Goal: Task Accomplishment & Management: Manage account settings

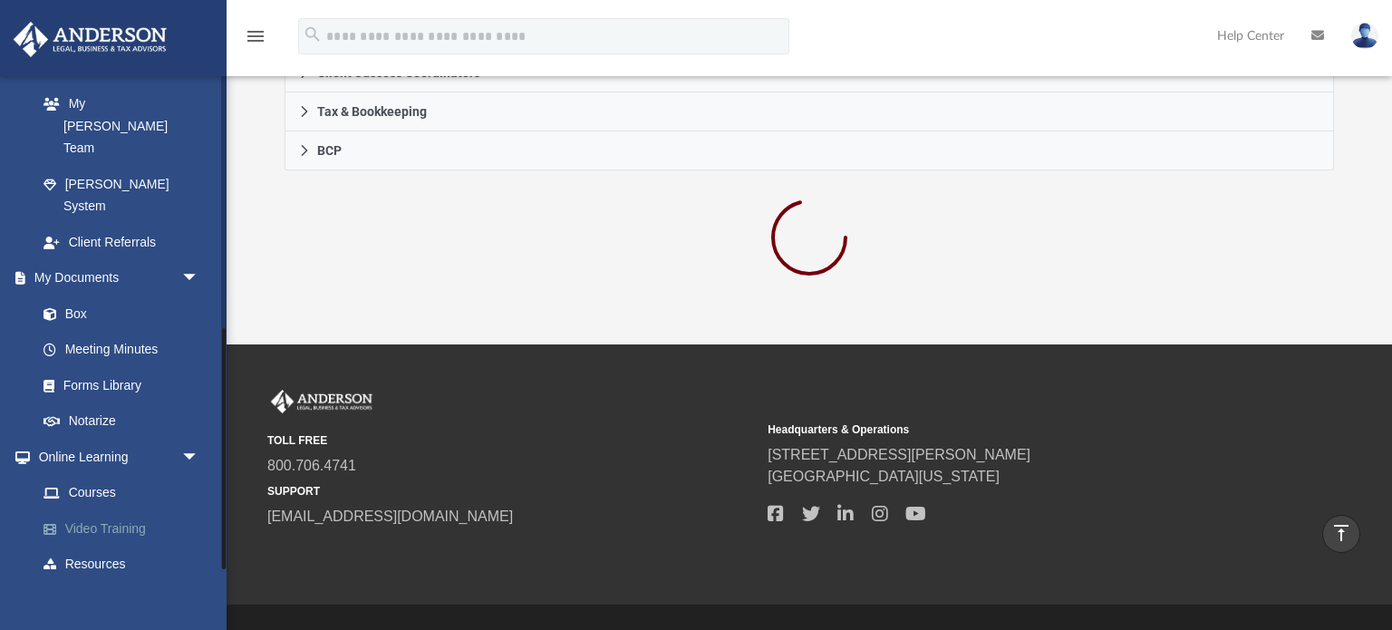
scroll to position [634, 0]
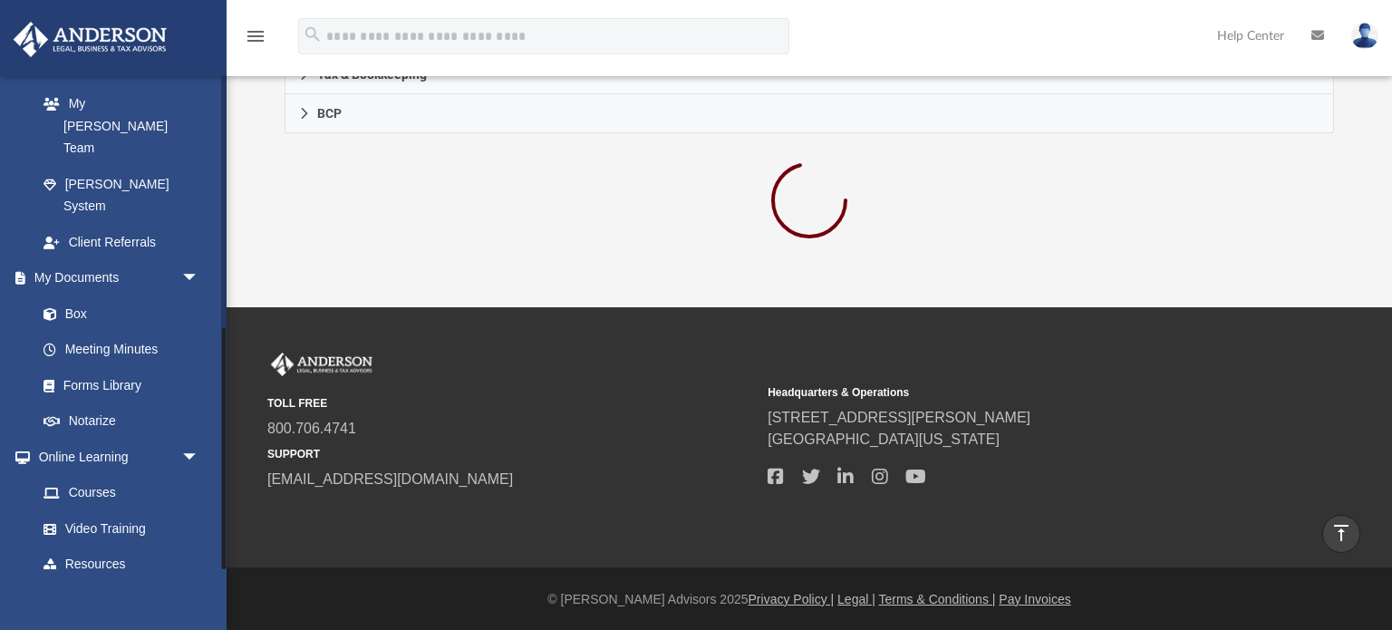
click at [123, 582] on link "Billing arrow_drop_down" at bounding box center [120, 600] width 214 height 36
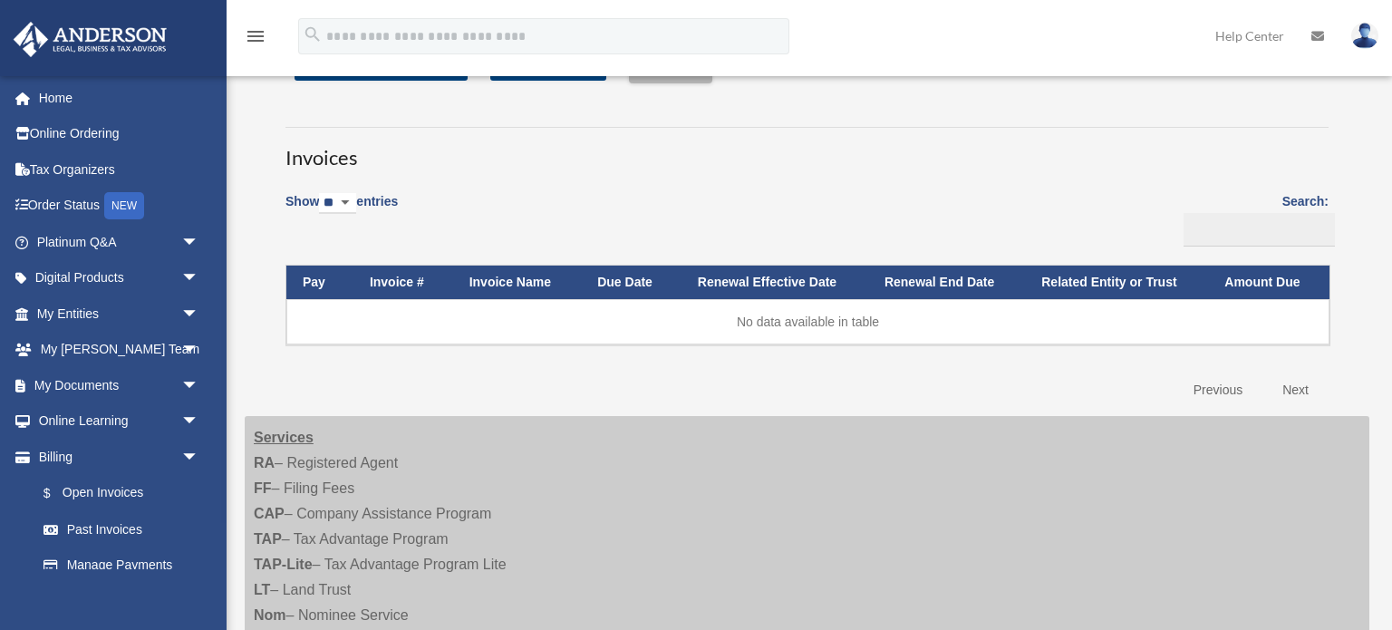
scroll to position [173, 0]
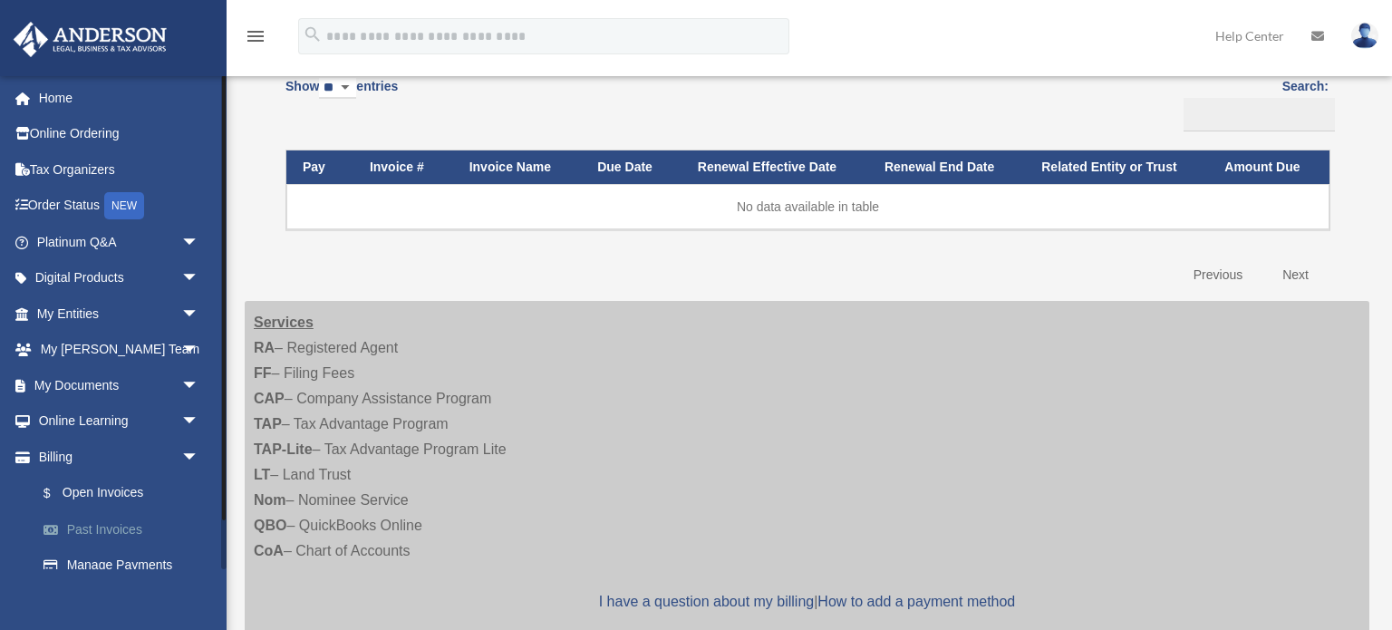
click at [94, 526] on link "Past Invoices" at bounding box center [125, 529] width 201 height 36
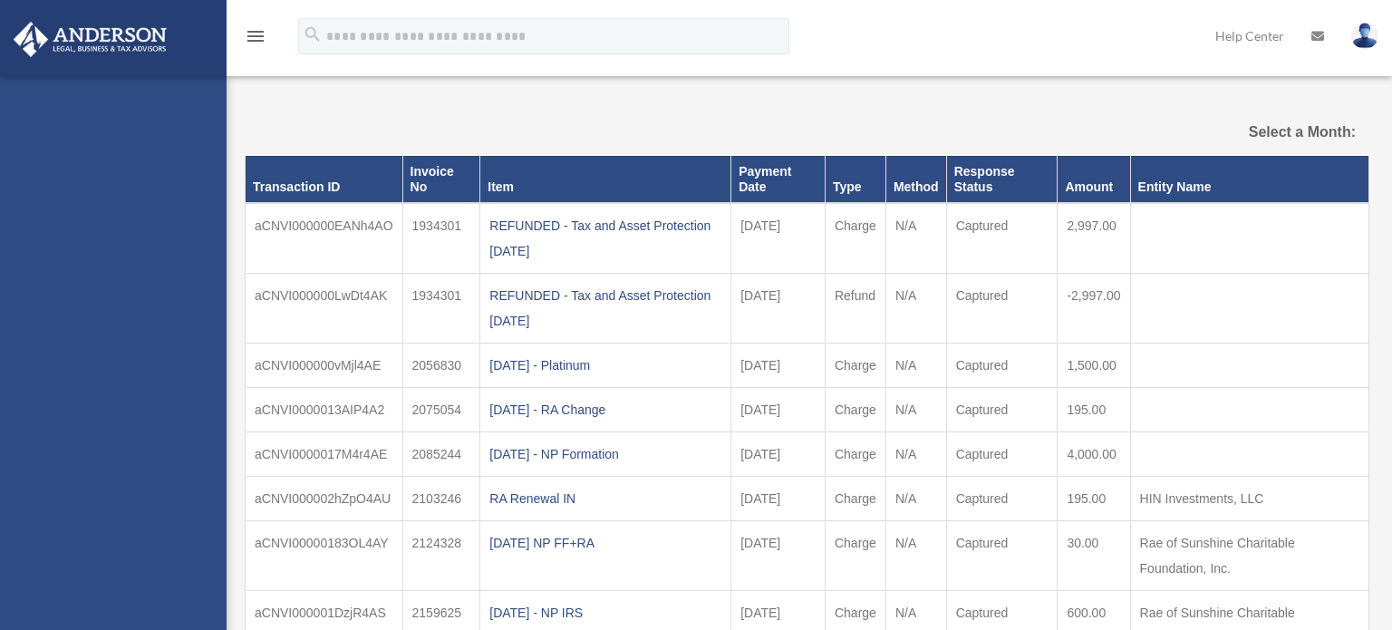
select select
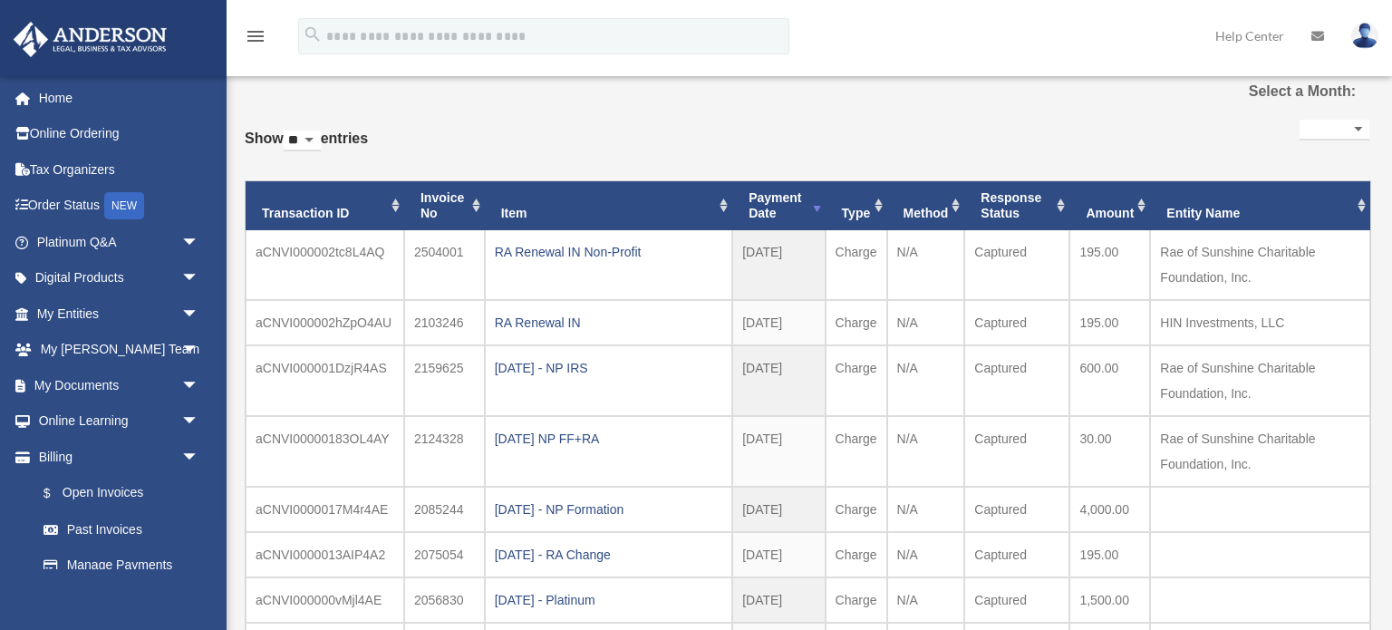
scroll to position [43, 0]
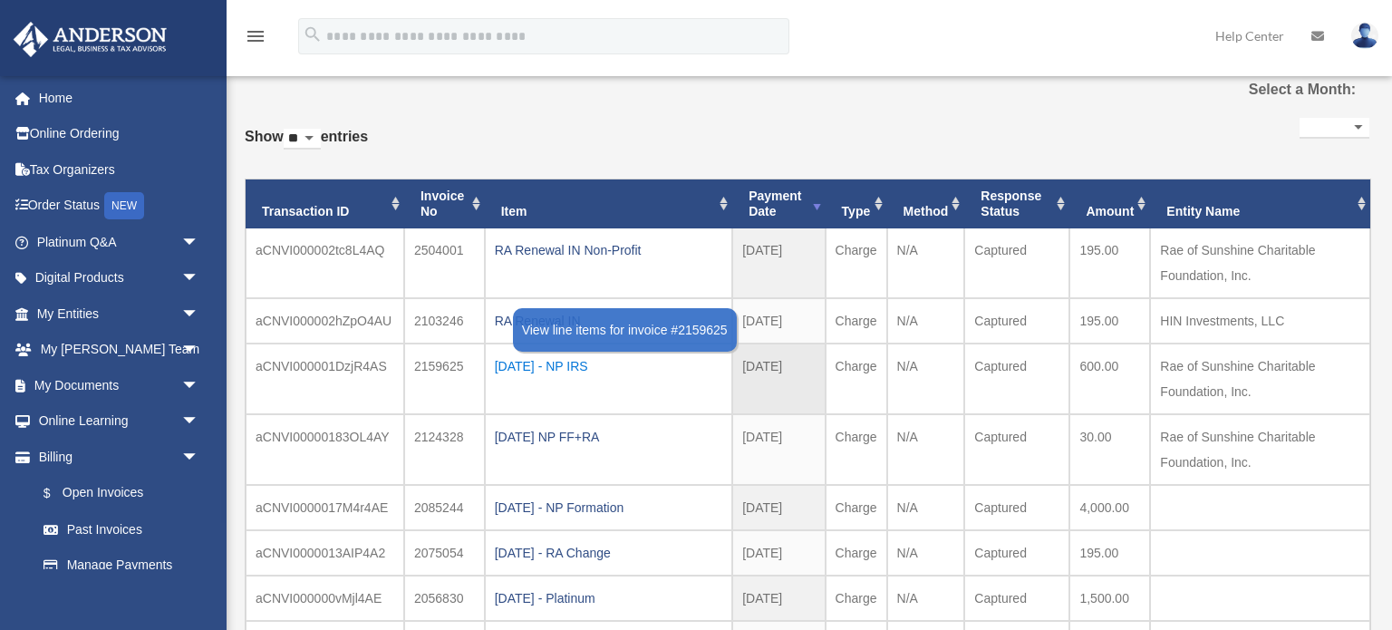
click at [546, 368] on div "2024.09.06 - NP IRS" at bounding box center [608, 365] width 227 height 25
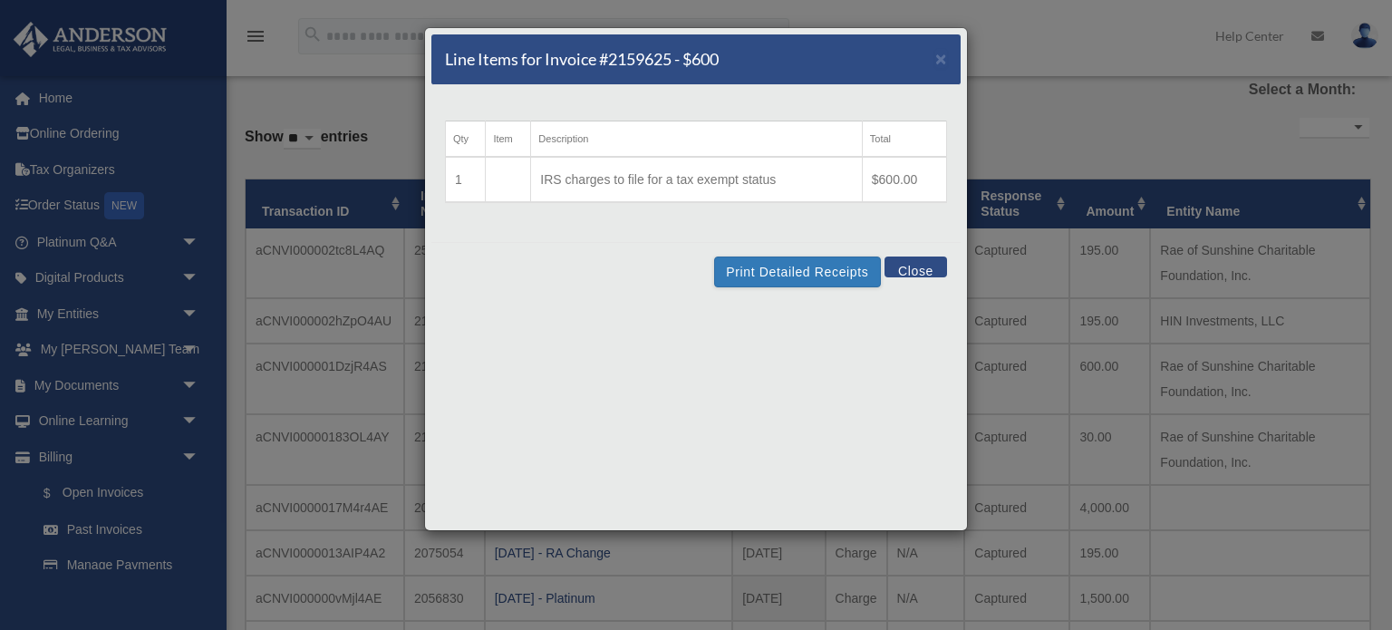
click at [924, 270] on button "Close" at bounding box center [915, 266] width 63 height 21
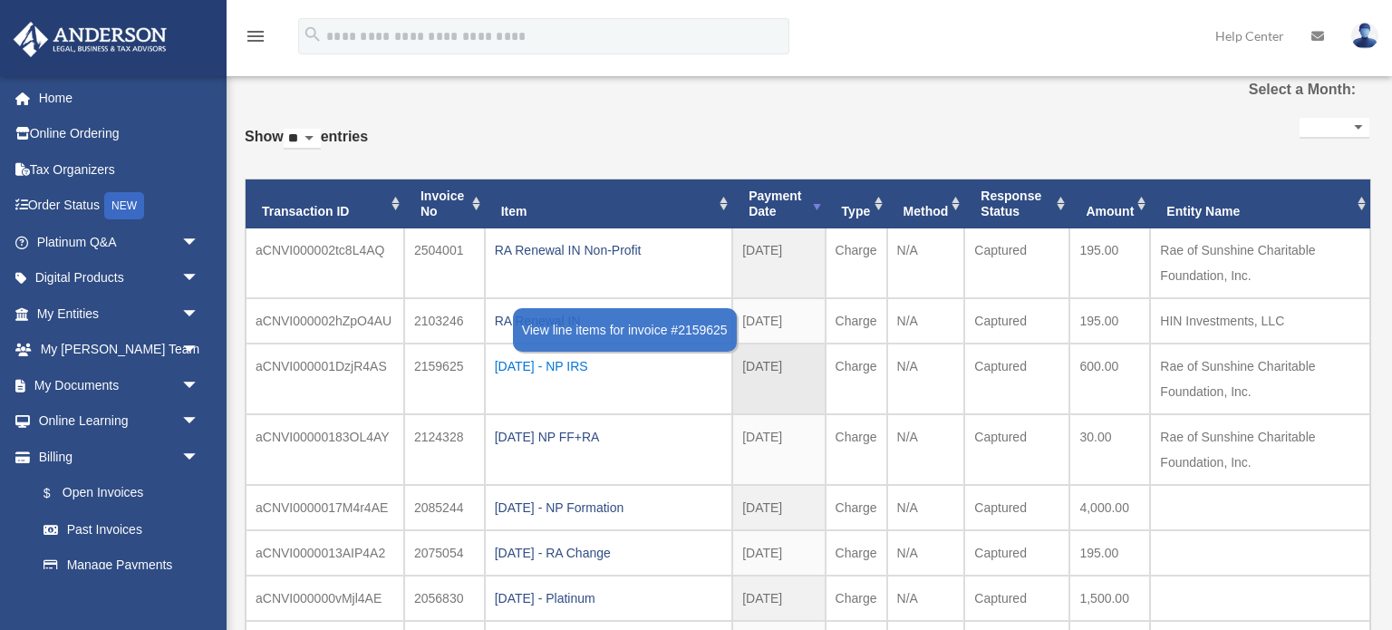
click at [550, 363] on div "2024.09.06 - NP IRS" at bounding box center [608, 365] width 227 height 25
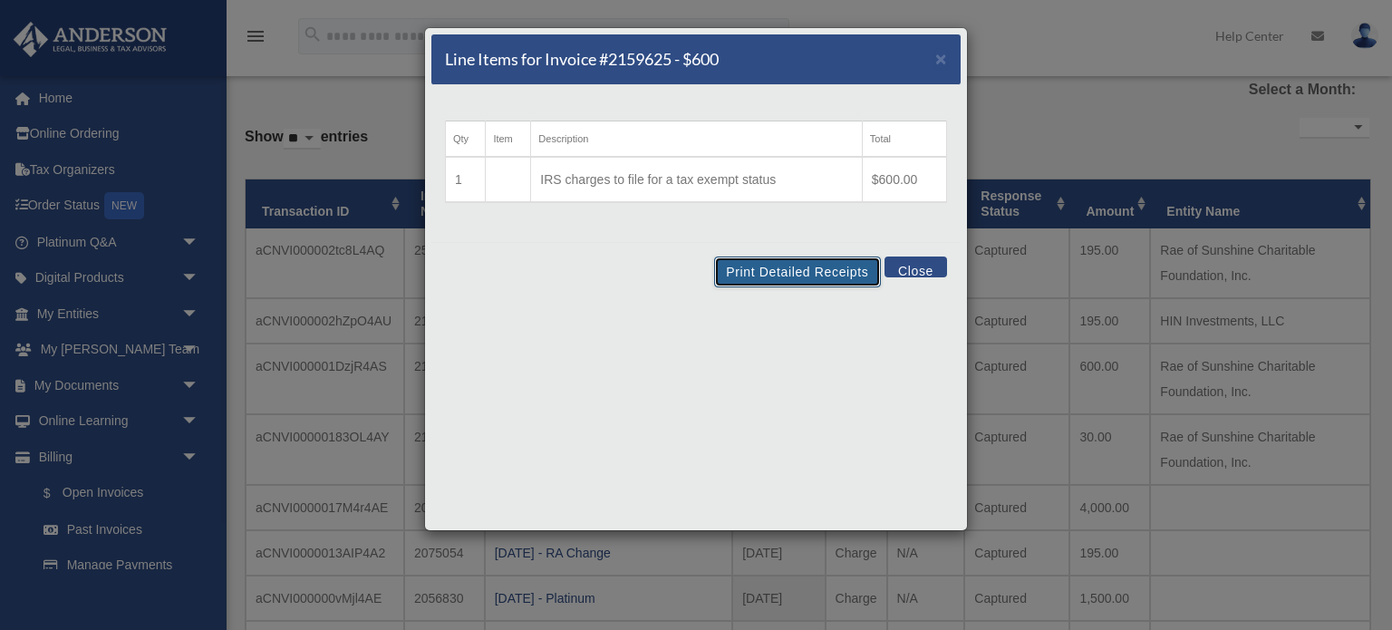
click at [791, 272] on button "Print Detailed Receipts" at bounding box center [797, 271] width 166 height 31
click at [920, 269] on button "Close" at bounding box center [915, 266] width 63 height 21
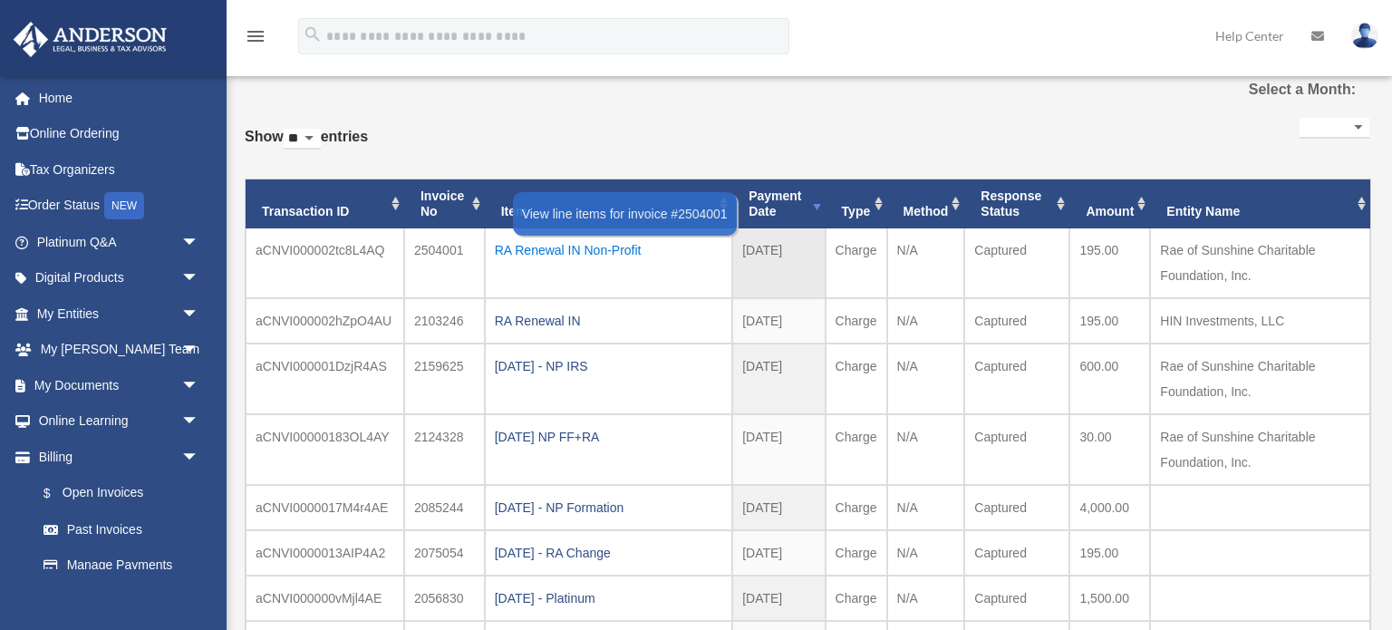
click at [563, 248] on div "RA Renewal IN Non-Profit" at bounding box center [608, 249] width 227 height 25
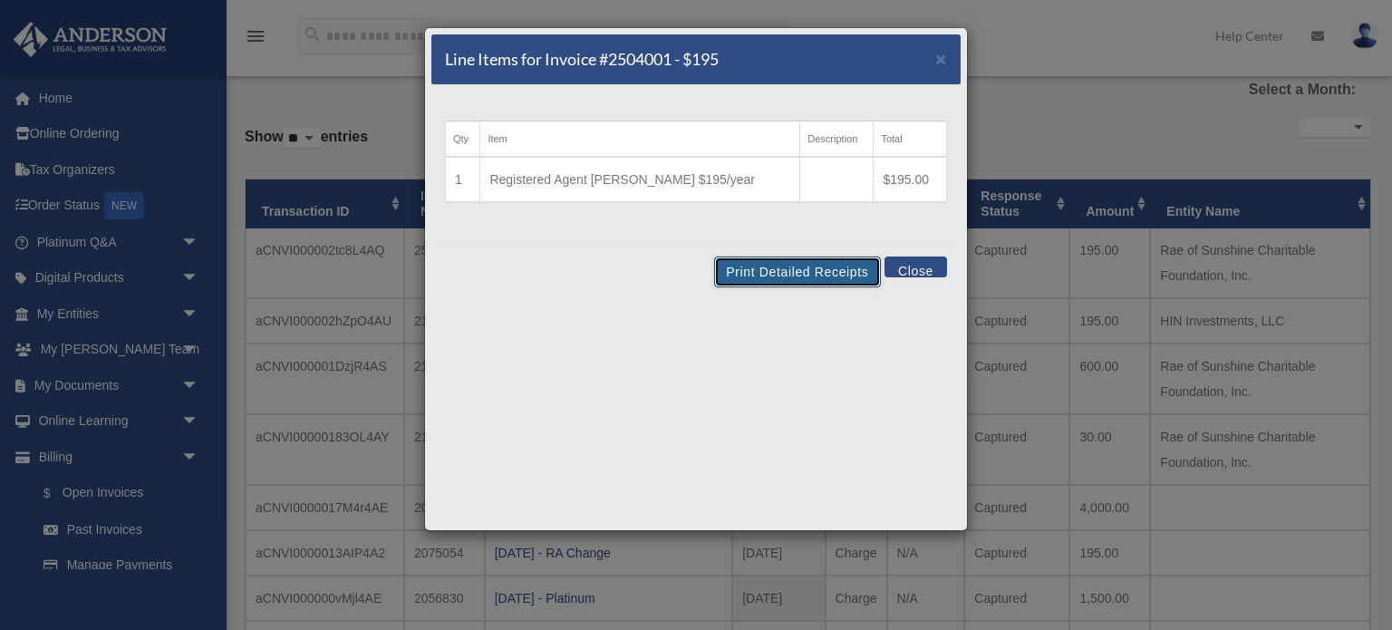
click at [793, 268] on button "Print Detailed Receipts" at bounding box center [797, 271] width 166 height 31
click at [919, 272] on button "Close" at bounding box center [915, 266] width 63 height 21
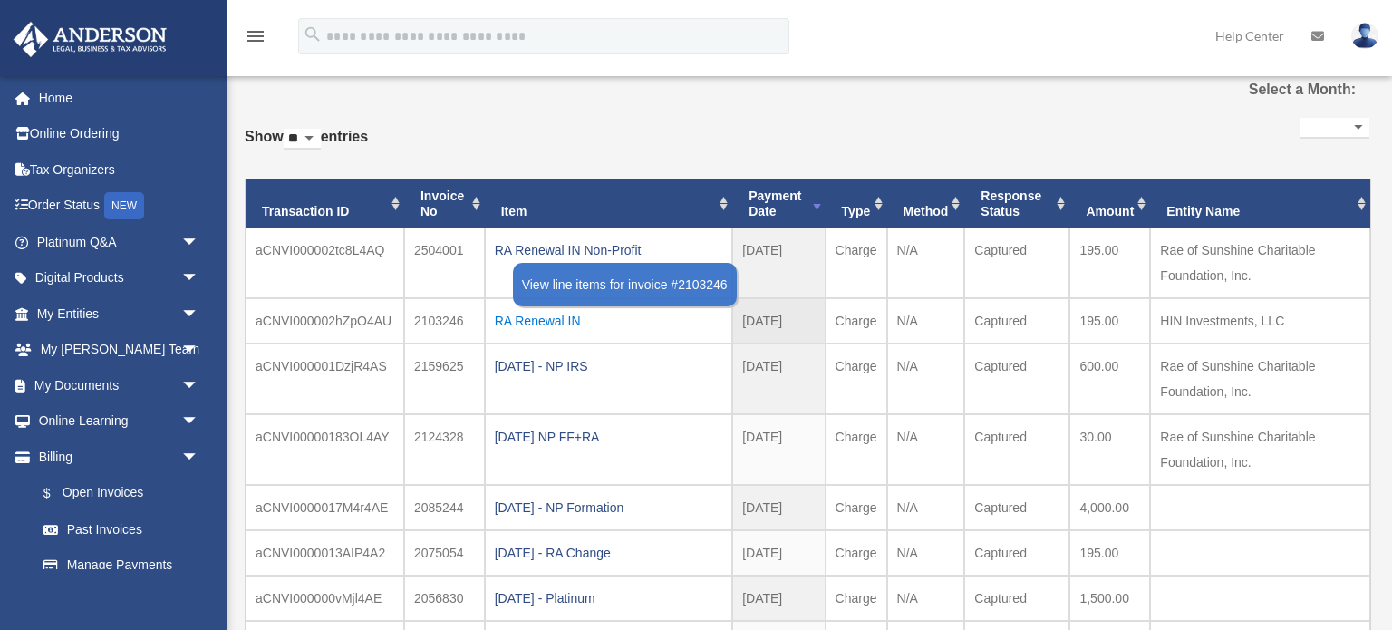
click at [506, 321] on div "RA Renewal IN" at bounding box center [608, 320] width 227 height 25
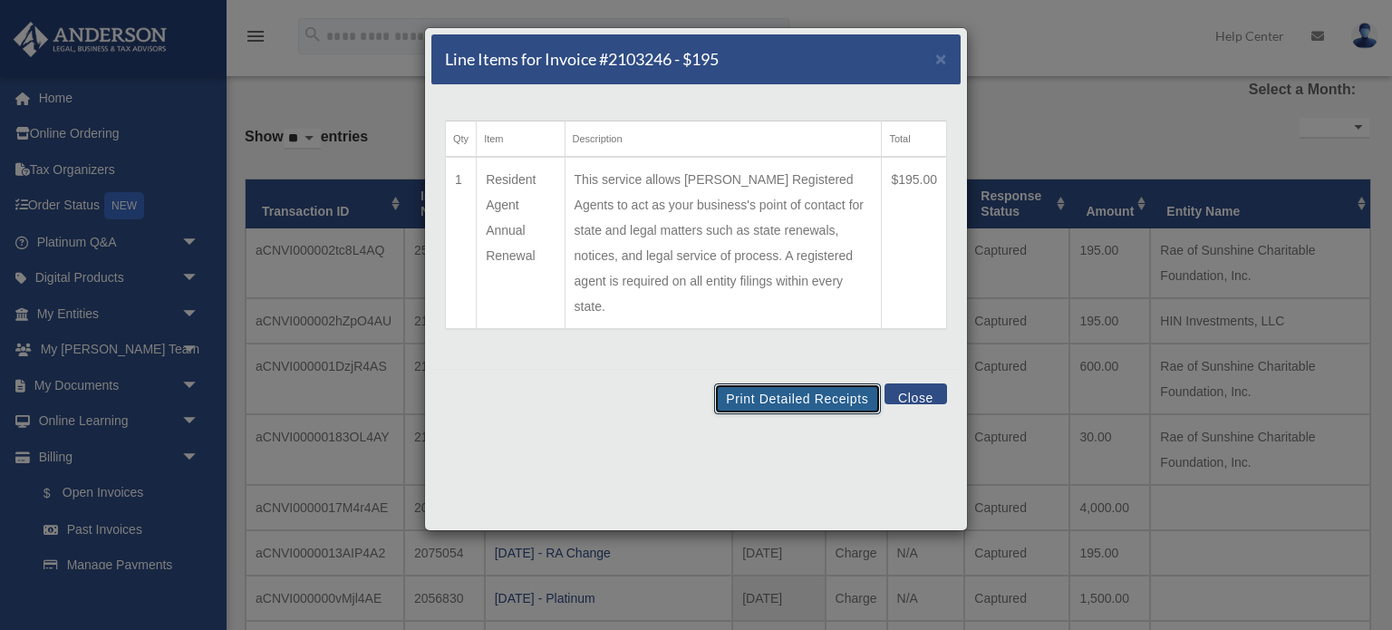
drag, startPoint x: 774, startPoint y: 371, endPoint x: 1051, endPoint y: 550, distance: 329.7
click at [774, 383] on button "Print Detailed Receipts" at bounding box center [797, 398] width 166 height 31
click at [909, 383] on button "Close" at bounding box center [915, 393] width 63 height 21
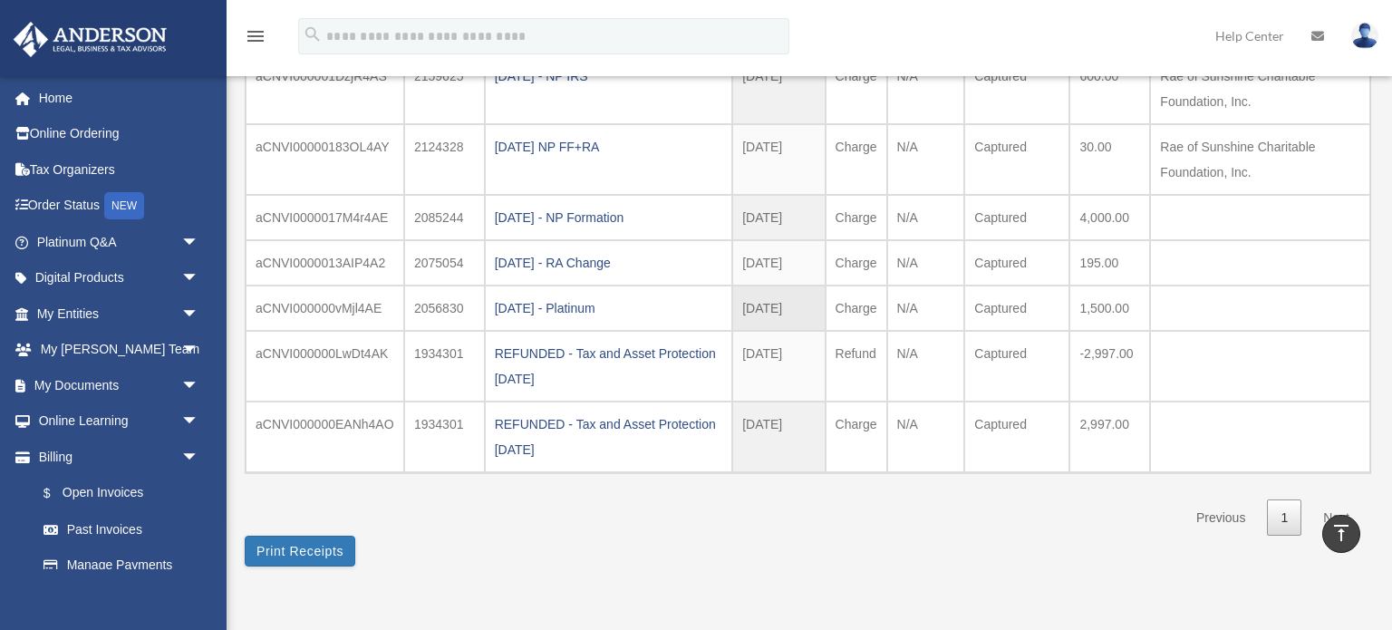
scroll to position [332, 0]
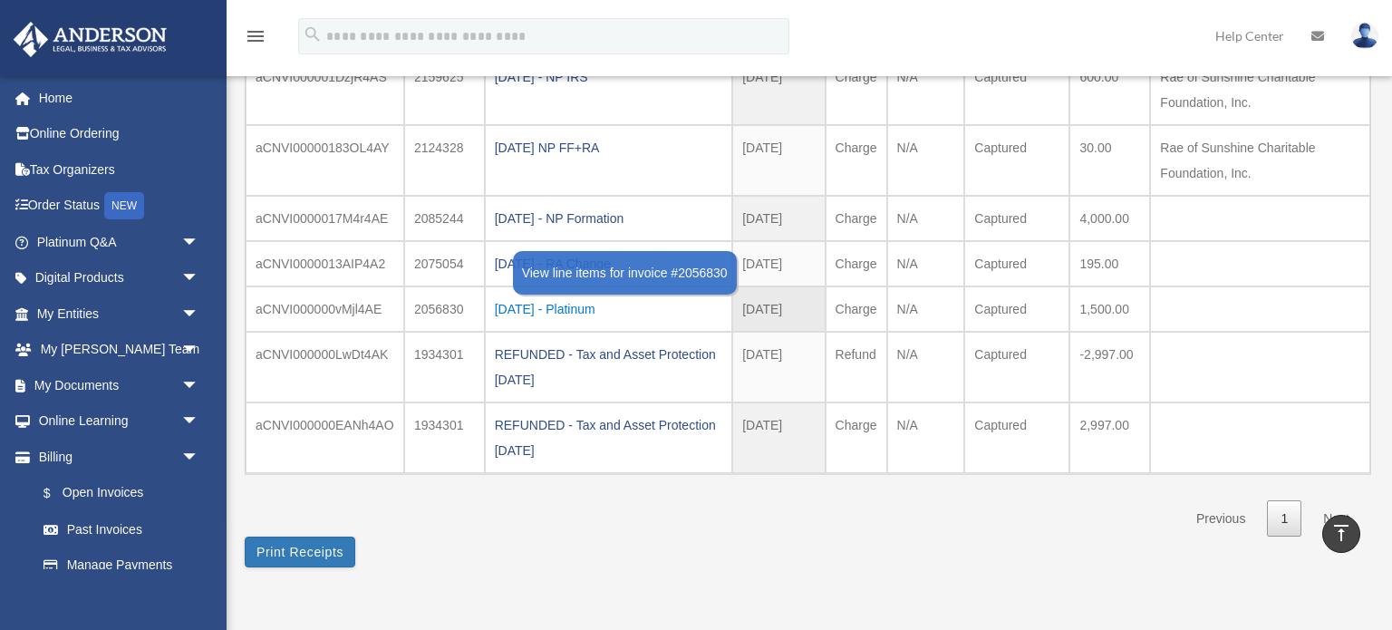
click at [584, 301] on div "2024.06.25 - Platinum" at bounding box center [608, 308] width 227 height 25
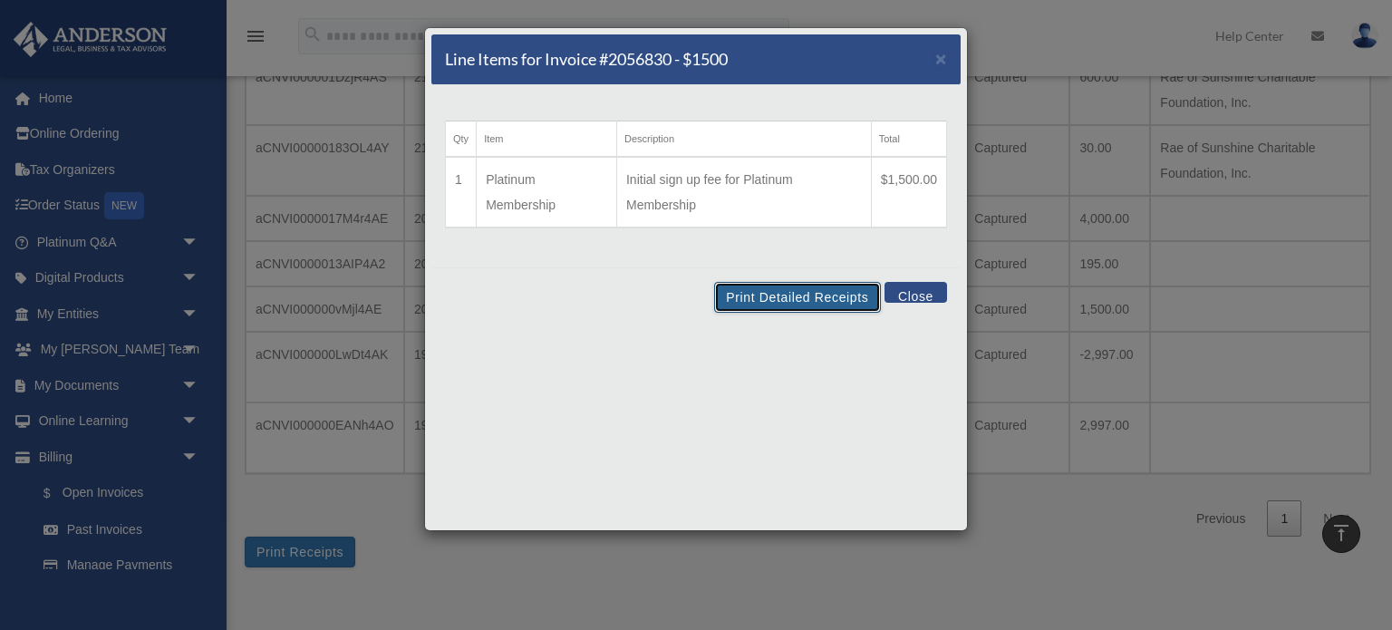
click at [772, 300] on button "Print Detailed Receipts" at bounding box center [797, 297] width 166 height 31
click at [901, 293] on button "Close" at bounding box center [915, 292] width 63 height 21
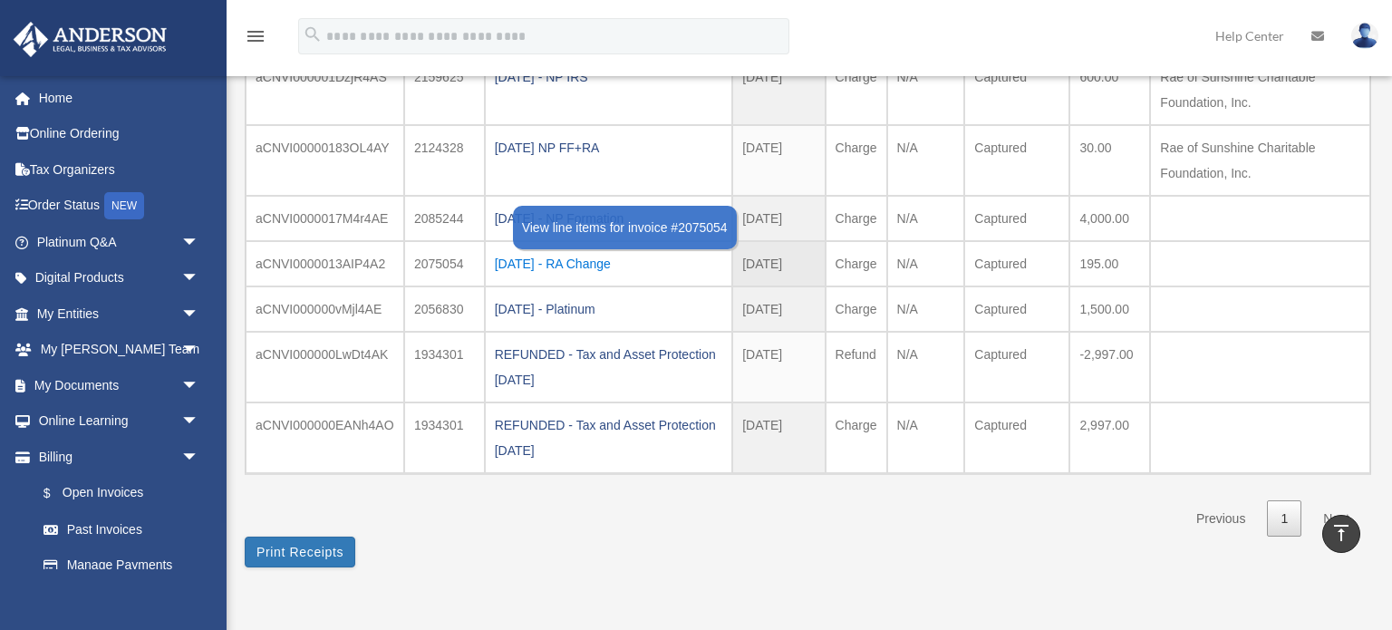
click at [581, 259] on div "2024-07-15 - RA Change" at bounding box center [608, 263] width 227 height 25
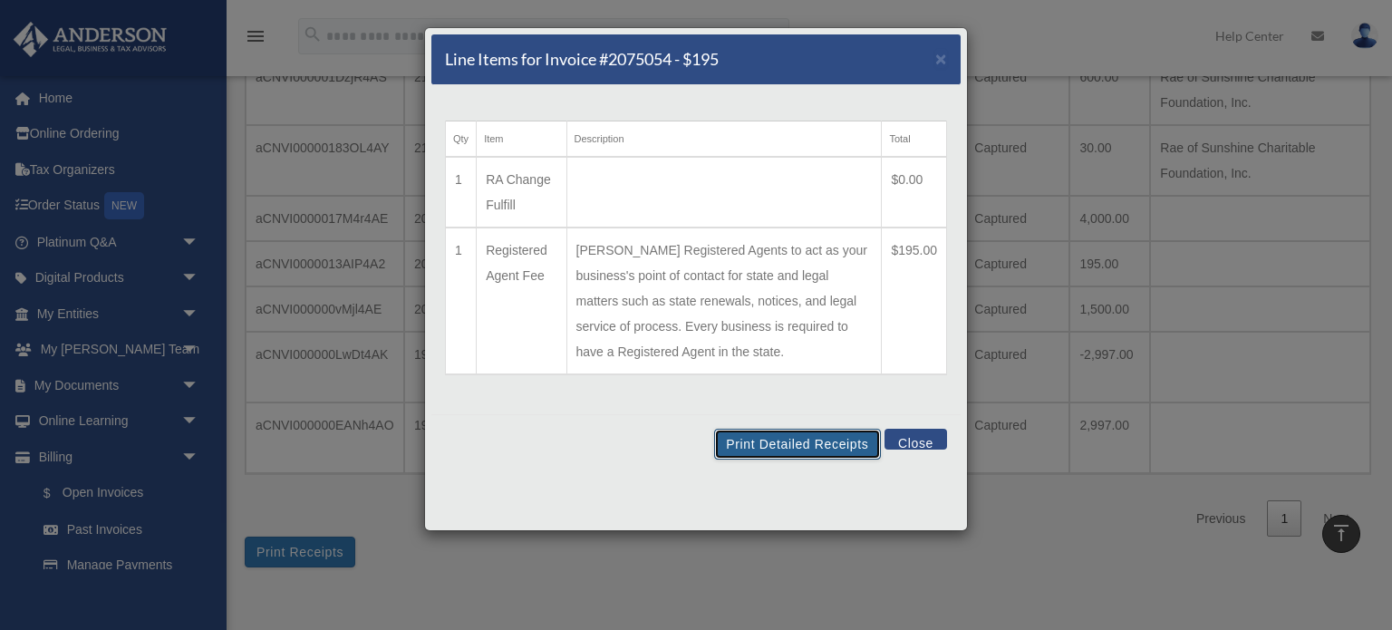
click at [828, 445] on button "Print Detailed Receipts" at bounding box center [797, 444] width 166 height 31
click at [912, 443] on button "Close" at bounding box center [915, 439] width 63 height 21
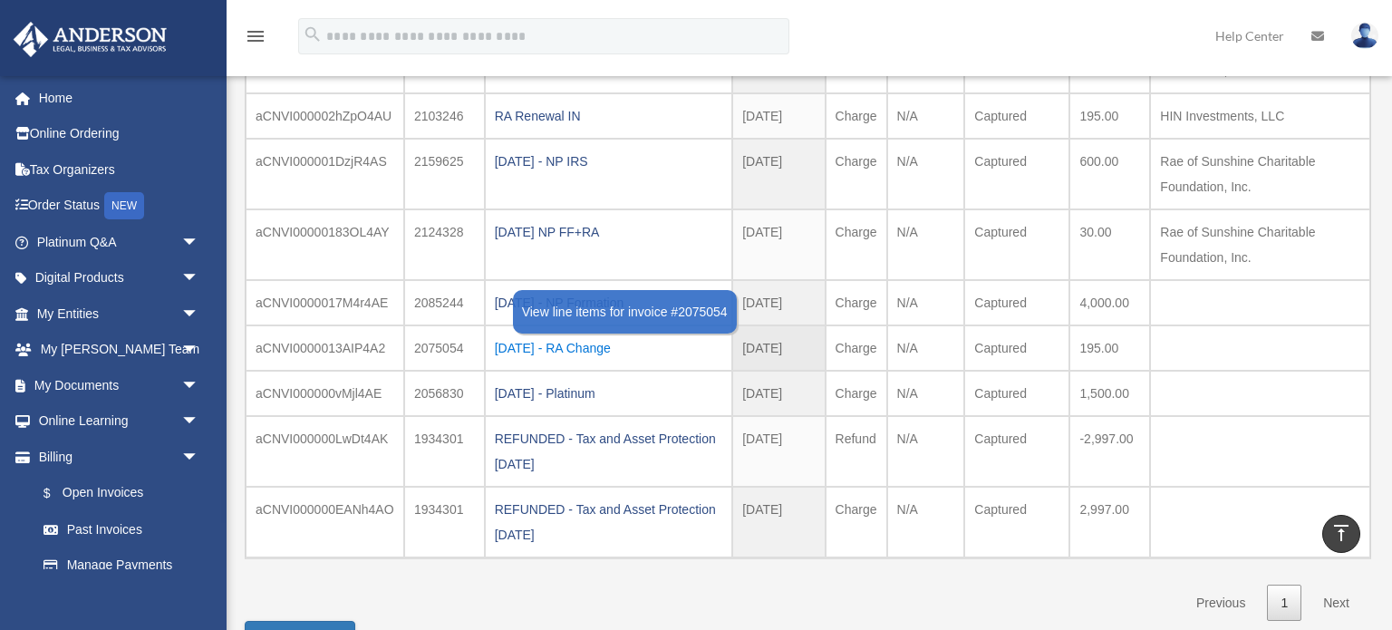
scroll to position [198, 0]
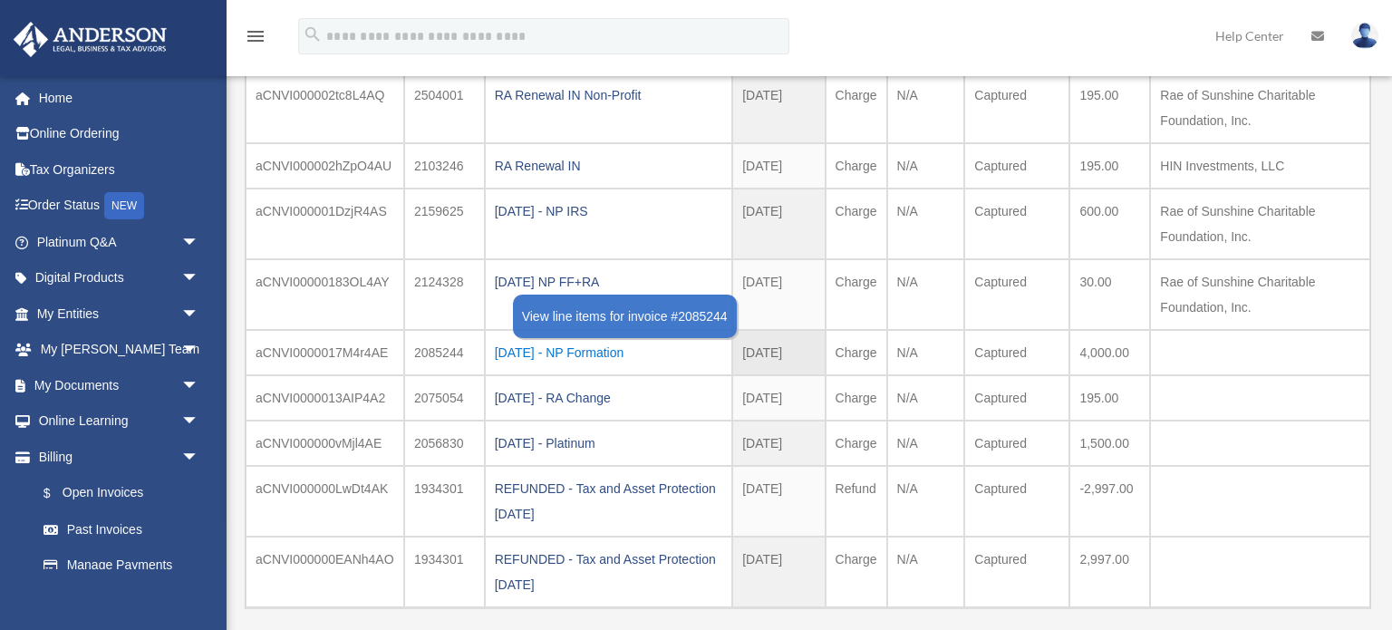
click at [617, 351] on div "2024.07.22 - NP Formation" at bounding box center [608, 352] width 227 height 25
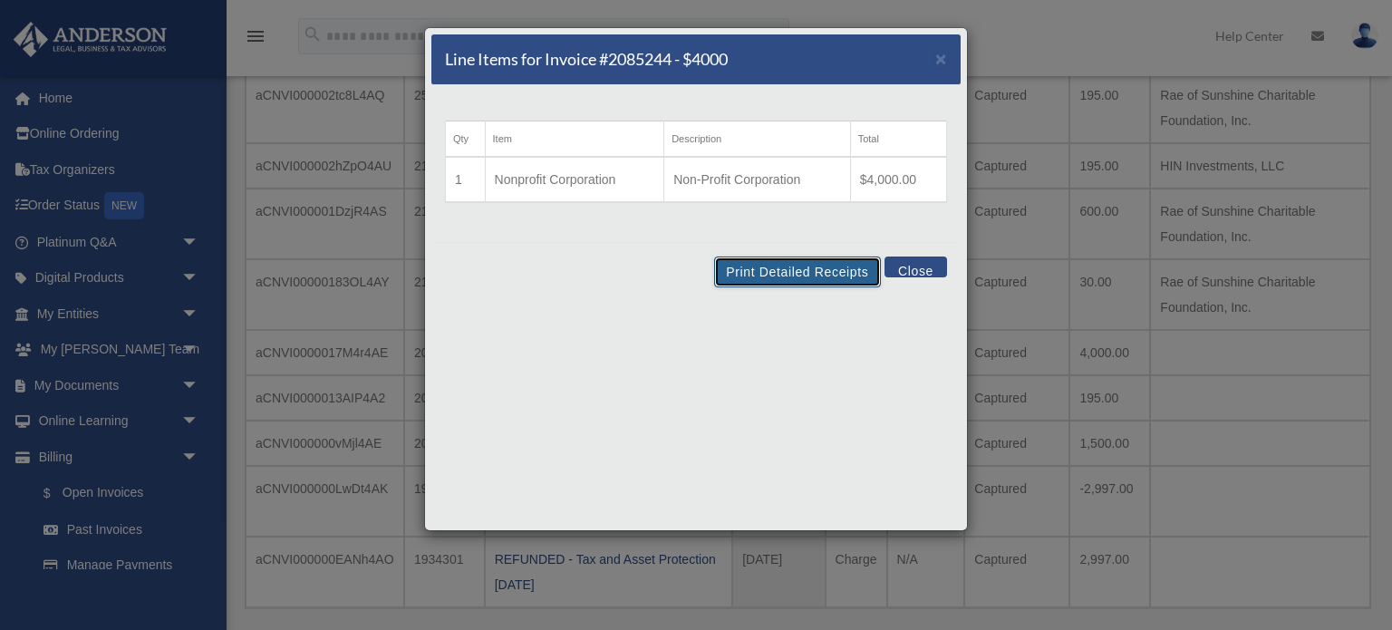
click at [749, 269] on button "Print Detailed Receipts" at bounding box center [797, 271] width 166 height 31
click at [912, 263] on button "Close" at bounding box center [915, 266] width 63 height 21
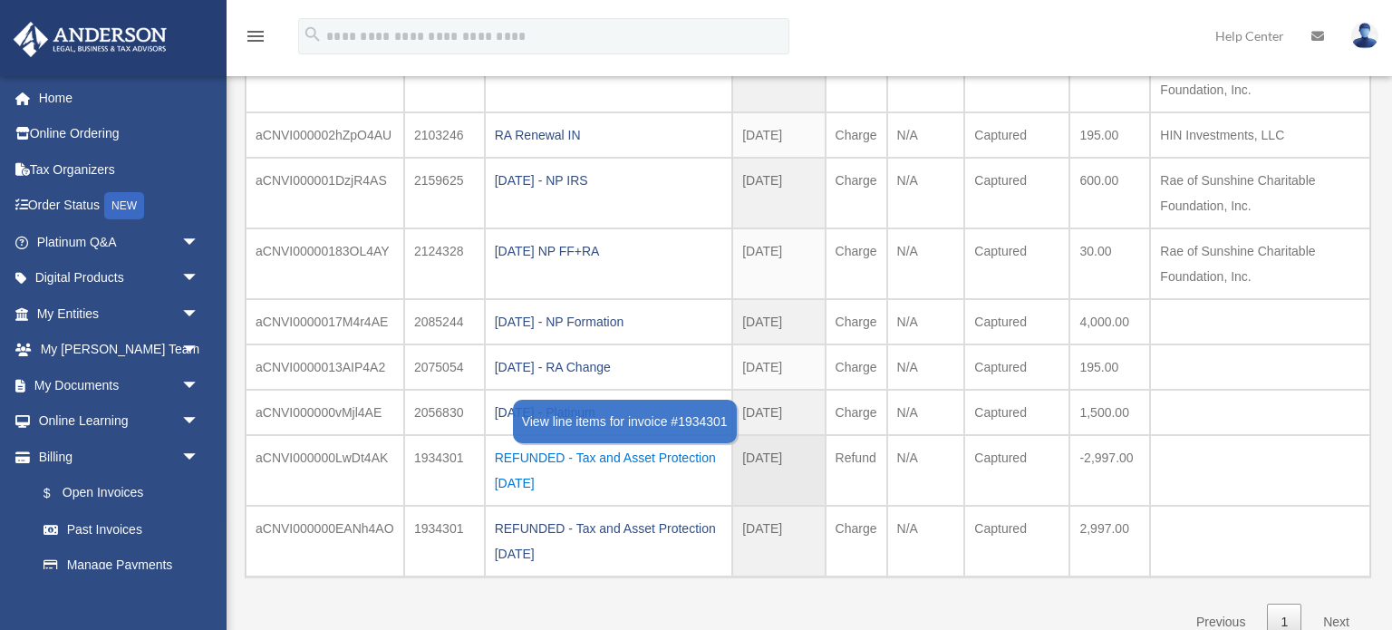
scroll to position [252, 0]
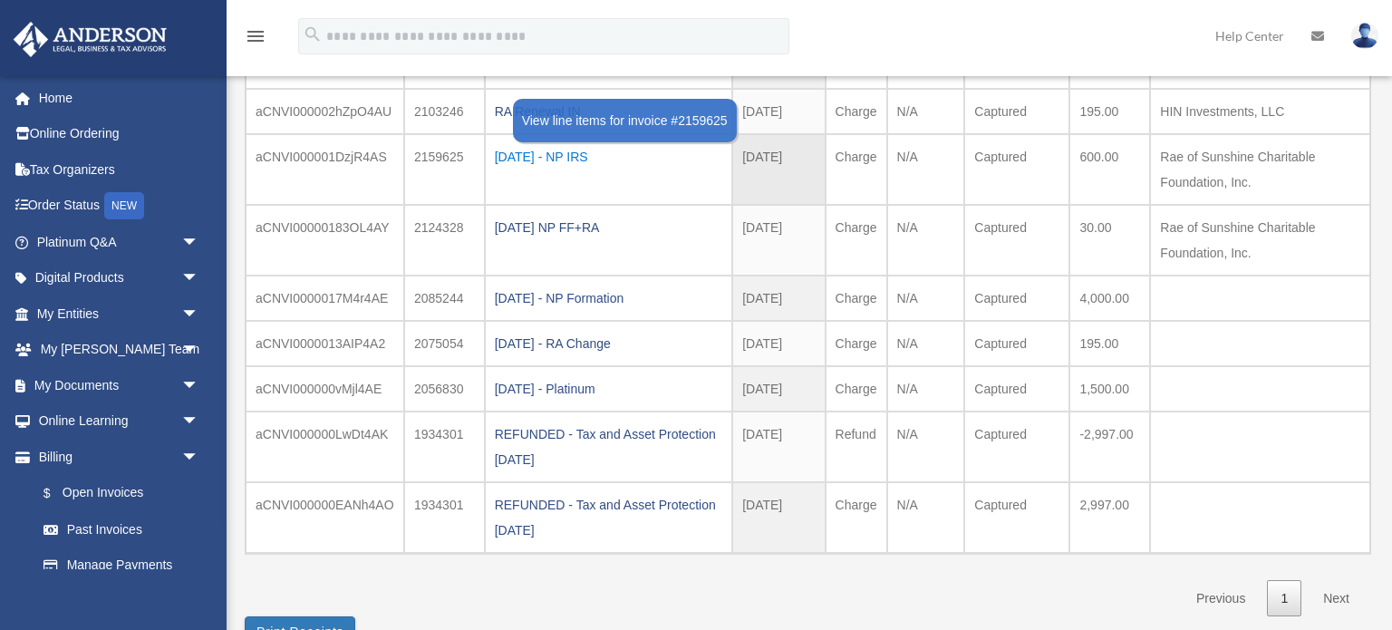
click at [586, 156] on div "2024.09.06 - NP IRS" at bounding box center [608, 156] width 227 height 25
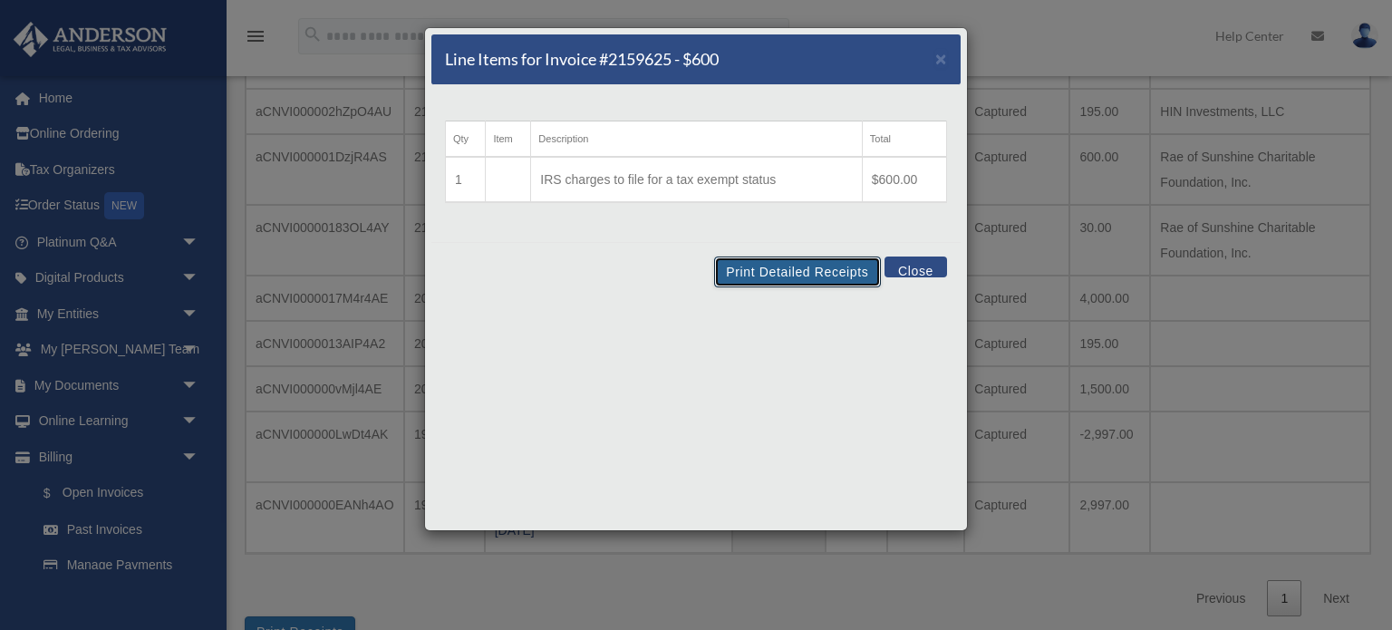
drag, startPoint x: 791, startPoint y: 274, endPoint x: 1044, endPoint y: 556, distance: 379.2
click at [791, 274] on button "Print Detailed Receipts" at bounding box center [797, 271] width 166 height 31
click at [943, 60] on span "×" at bounding box center [941, 58] width 12 height 21
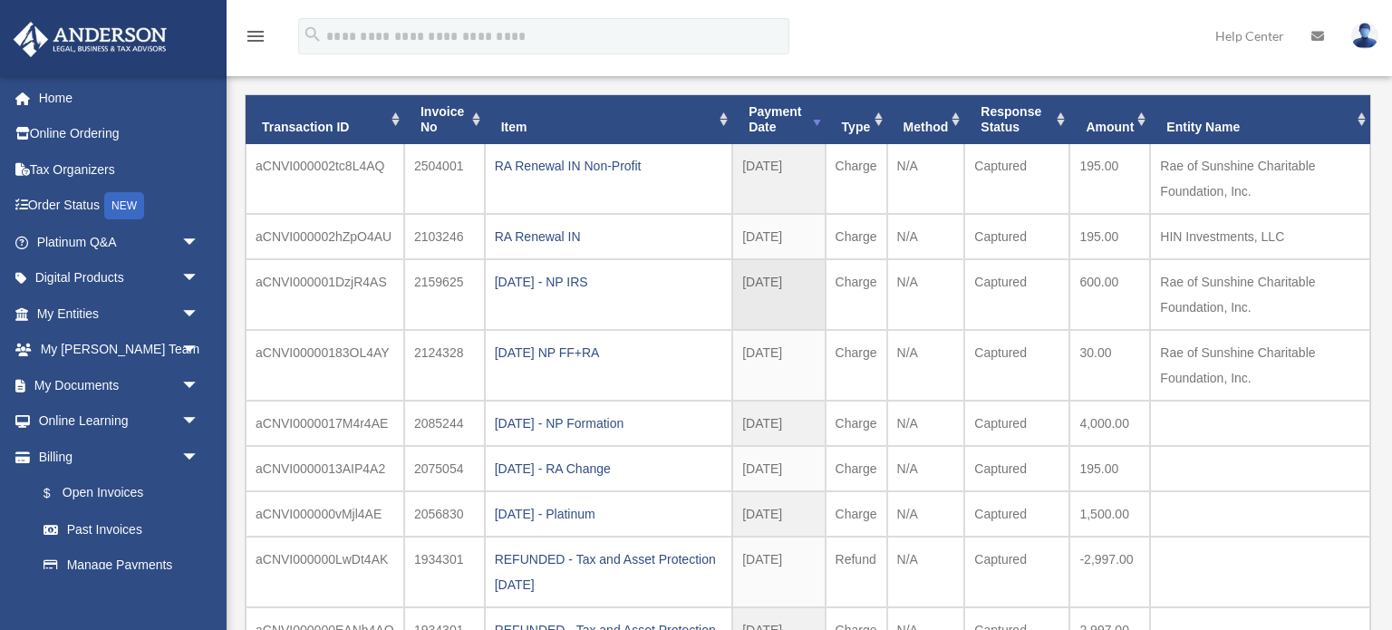
scroll to position [123, 0]
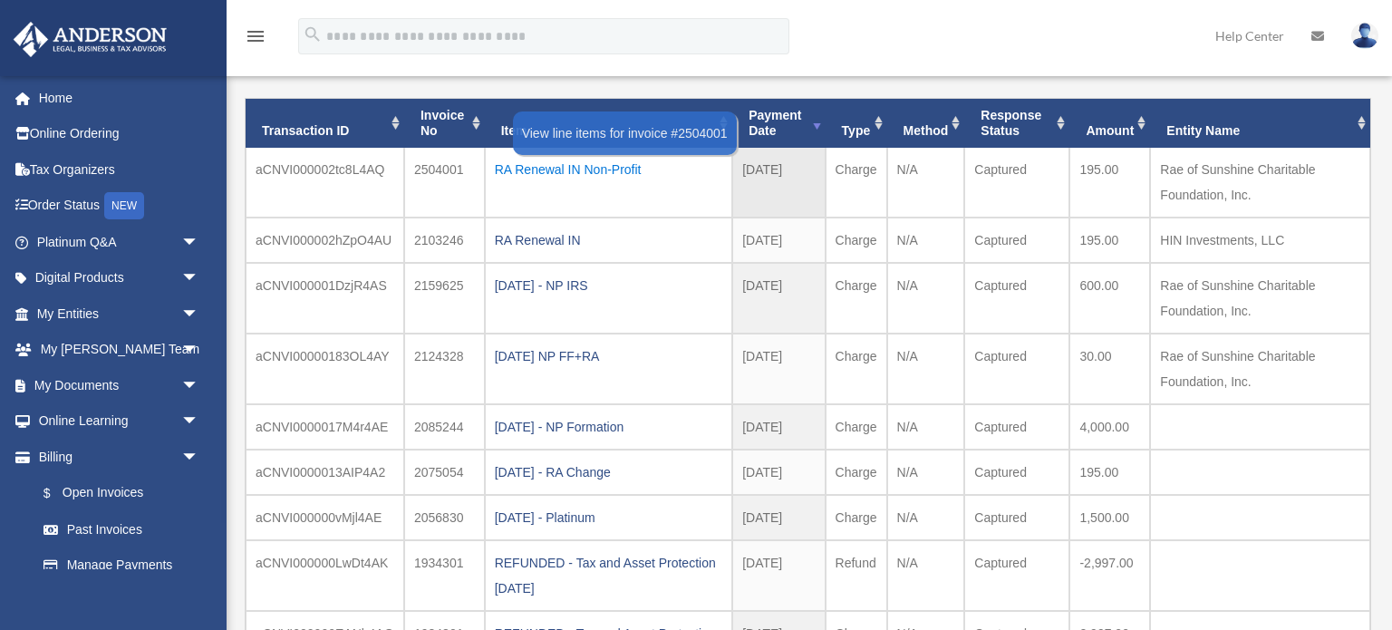
click at [562, 163] on div "RA Renewal IN Non-Profit" at bounding box center [608, 169] width 227 height 25
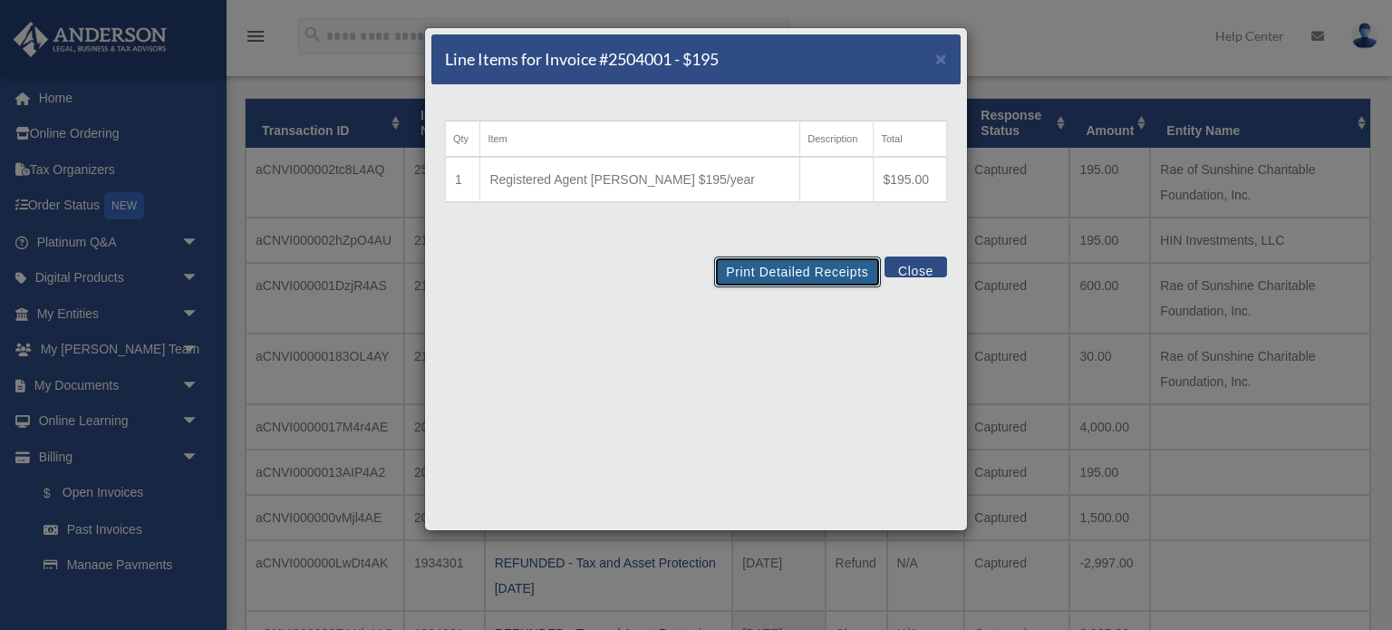
drag, startPoint x: 808, startPoint y: 277, endPoint x: 1043, endPoint y: 549, distance: 359.1
click at [808, 276] on button "Print Detailed Receipts" at bounding box center [797, 271] width 166 height 31
click at [915, 266] on button "Close" at bounding box center [915, 266] width 63 height 21
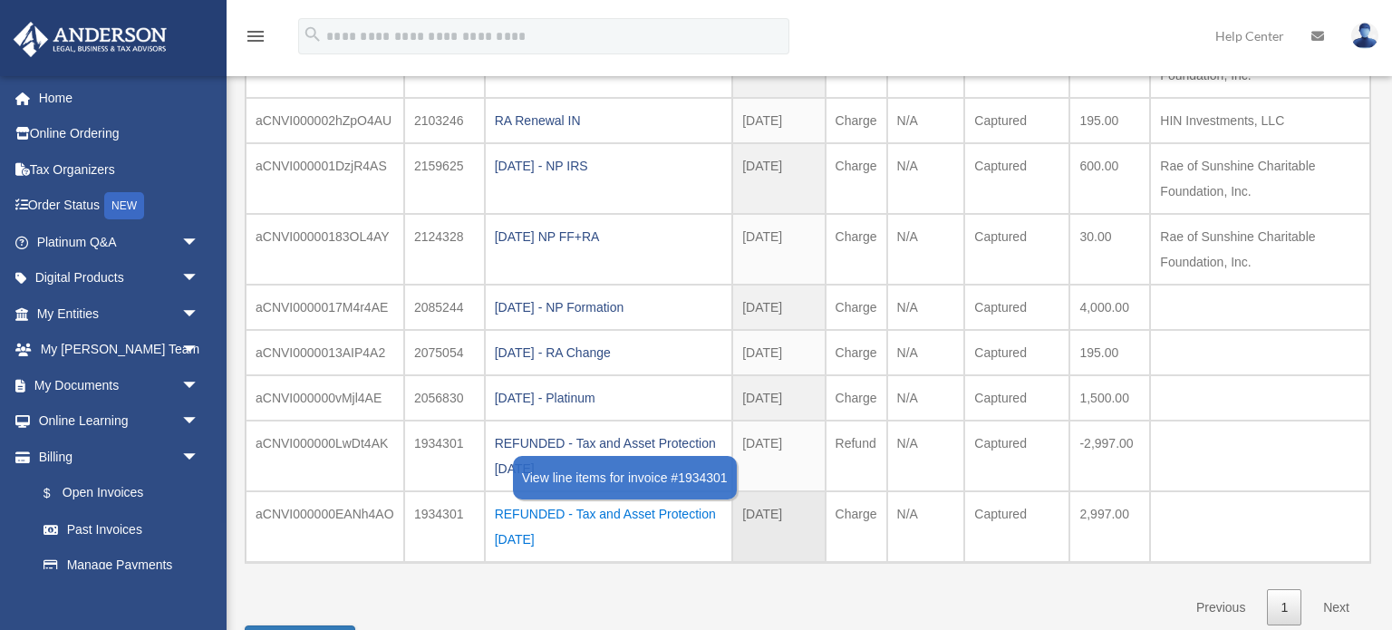
scroll to position [248, 0]
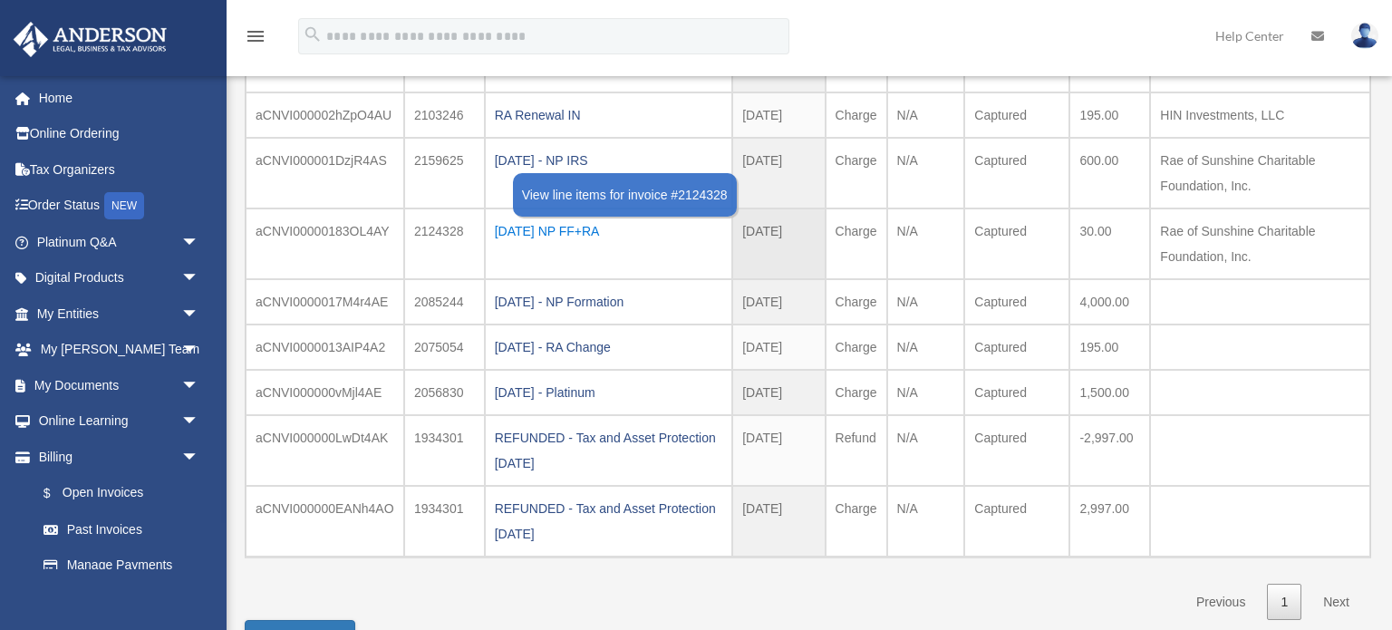
click at [606, 226] on div "2024.08.15 NP FF+RA" at bounding box center [608, 230] width 227 height 25
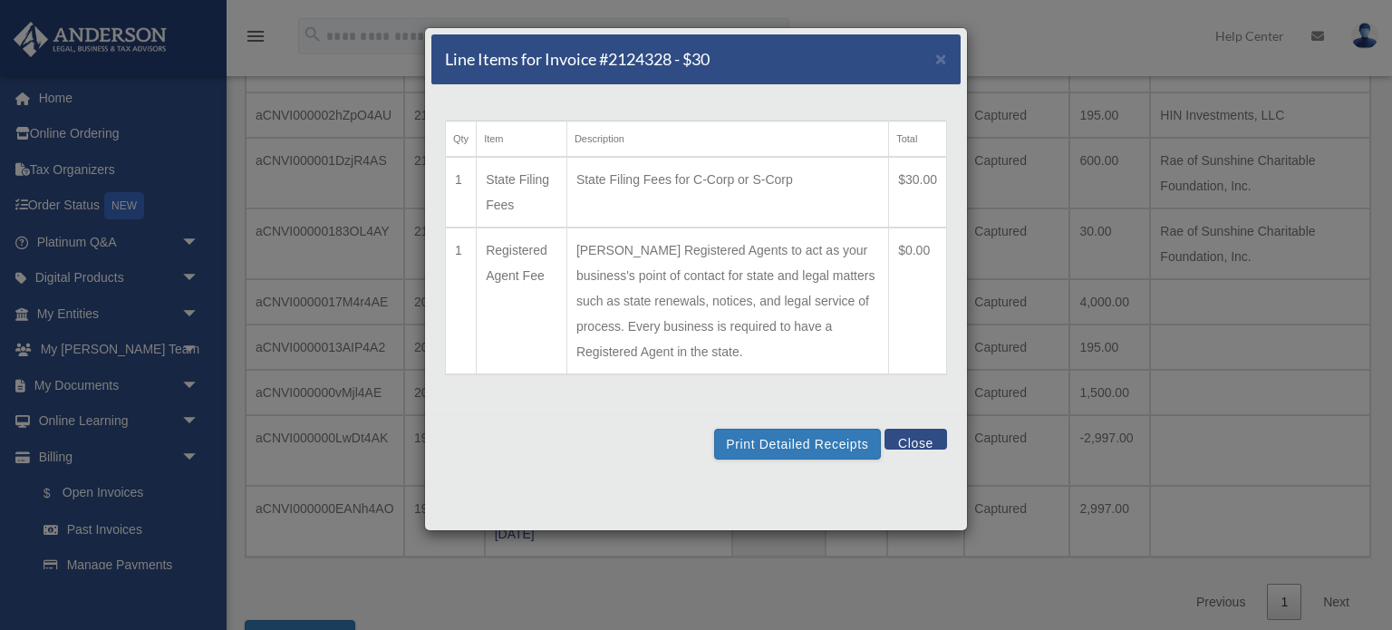
click at [910, 444] on button "Close" at bounding box center [915, 439] width 63 height 21
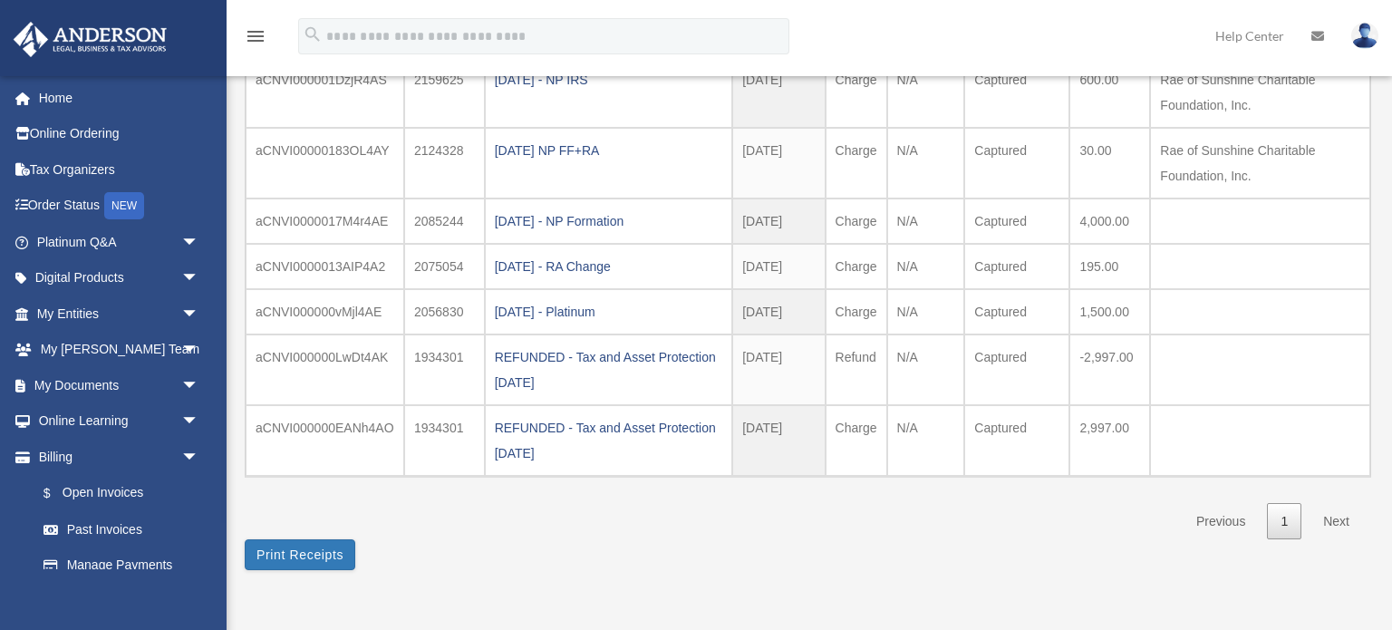
scroll to position [330, 0]
